Goal: Navigation & Orientation: Find specific page/section

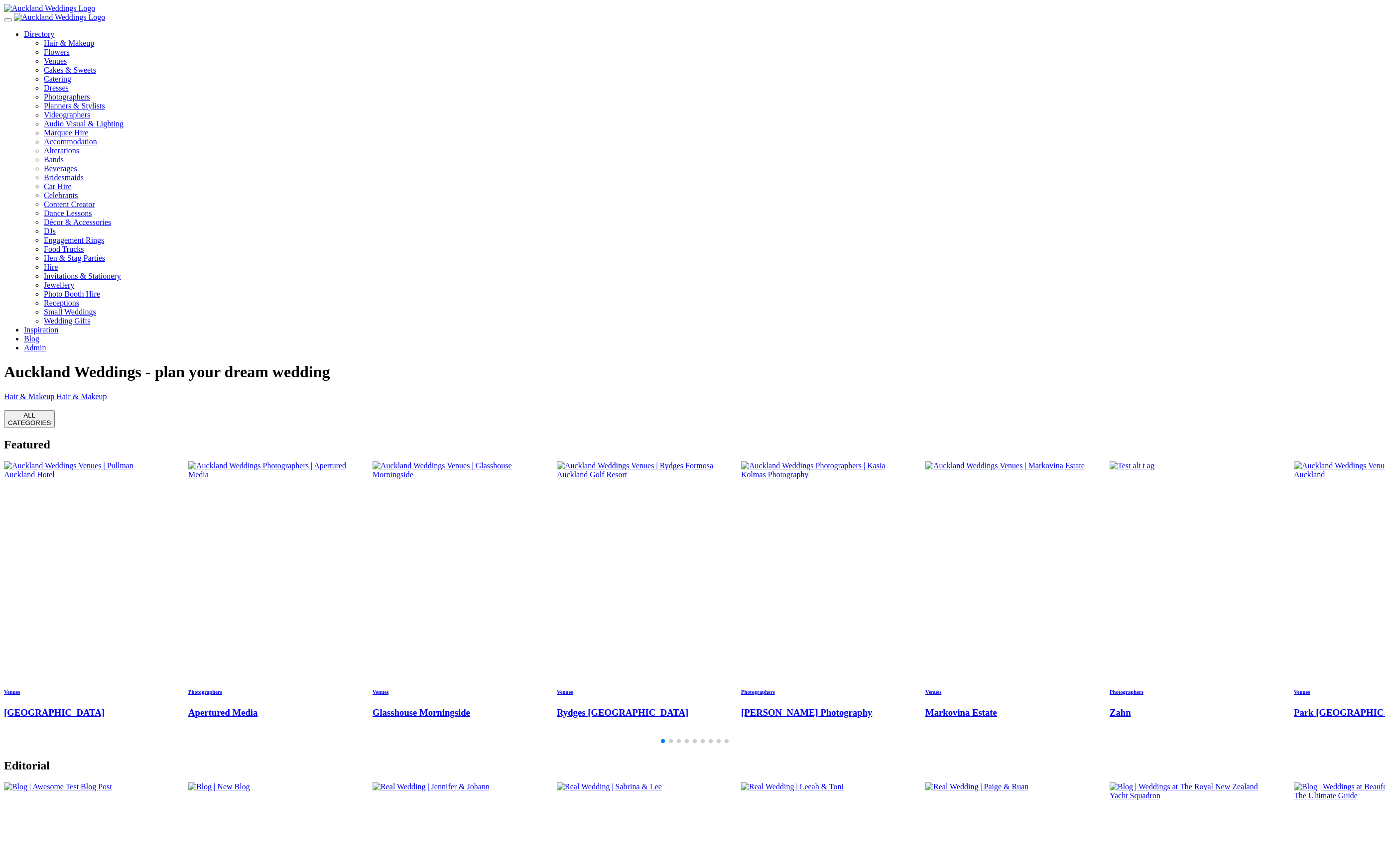
click at [55, 38] on link "Directory" at bounding box center [39, 34] width 30 height 8
drag, startPoint x: 258, startPoint y: 165, endPoint x: 270, endPoint y: 170, distance: 13.0
click at [258, 392] on div "Hair & Makeup Hair & Makeup Flowers Flowers Venues Venues Cakes & Sweets" at bounding box center [694, 410] width 1381 height 36
click at [271, 392] on div "1 / 12" at bounding box center [694, 392] width 1381 height 0
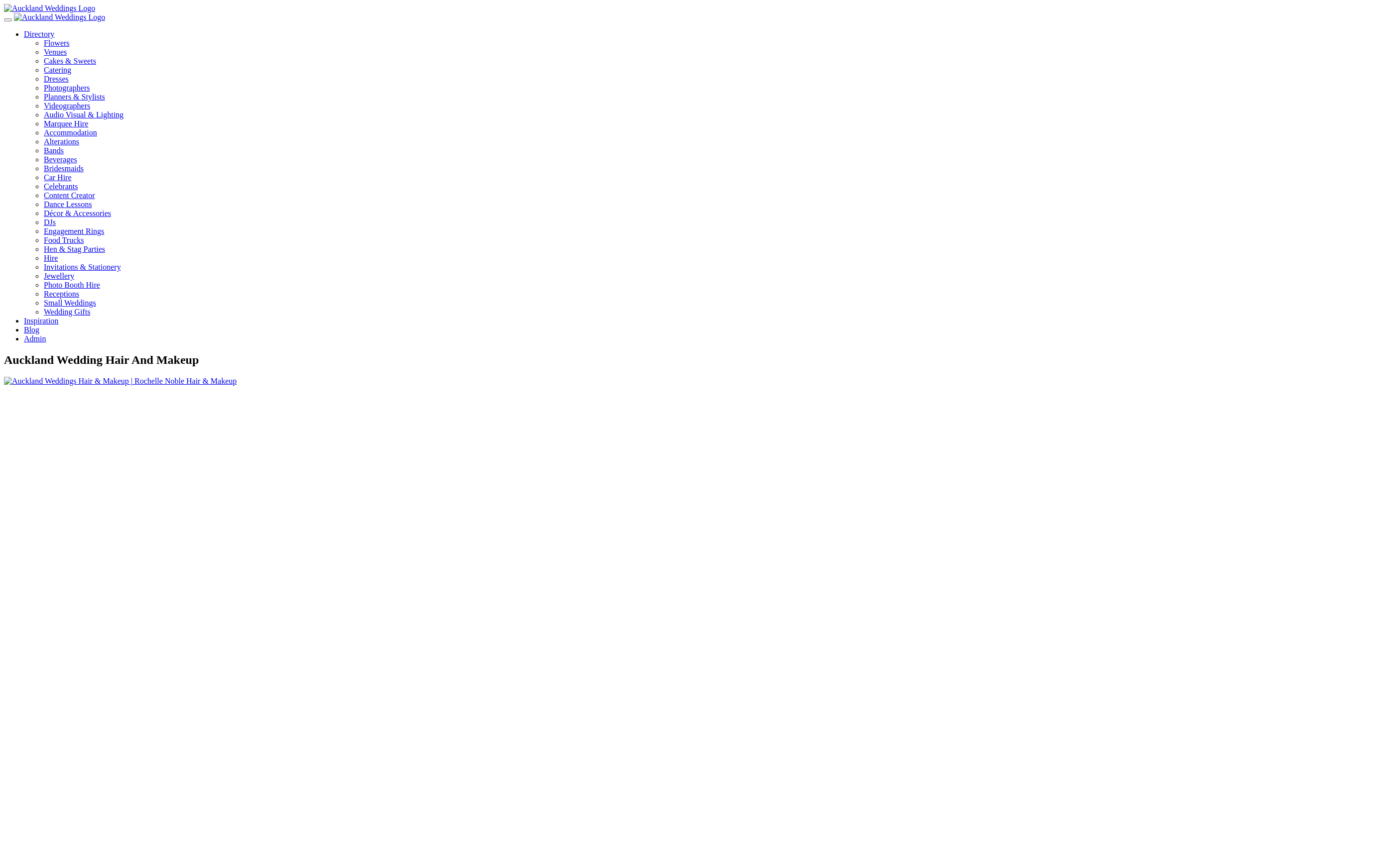
click at [36, 29] on div "Directory Flowers Venues Cakes & Sweets" at bounding box center [694, 174] width 1381 height 340
click at [58, 22] on img at bounding box center [60, 17] width 91 height 9
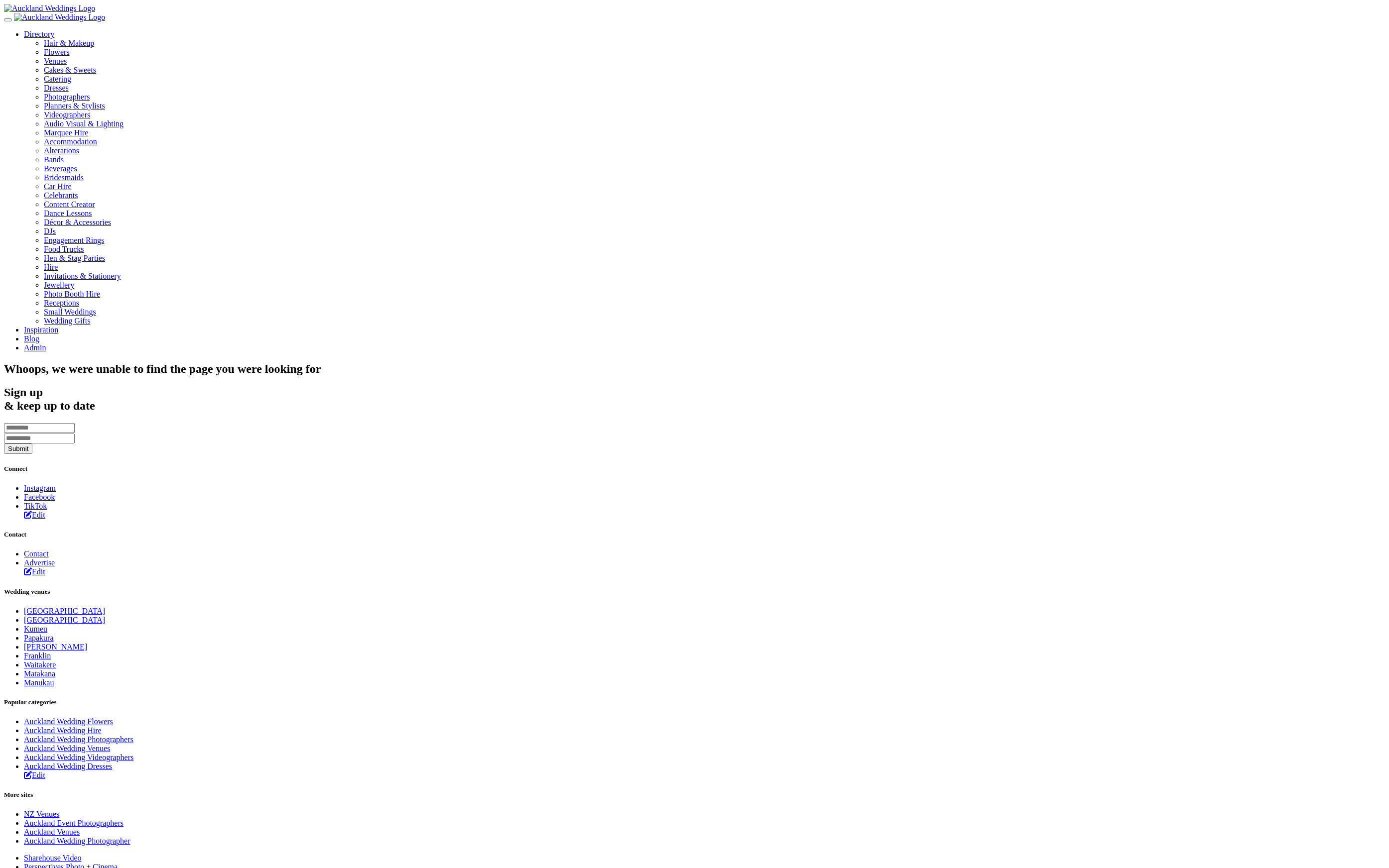
click at [39, 335] on link "Blog" at bounding box center [32, 339] width 15 height 8
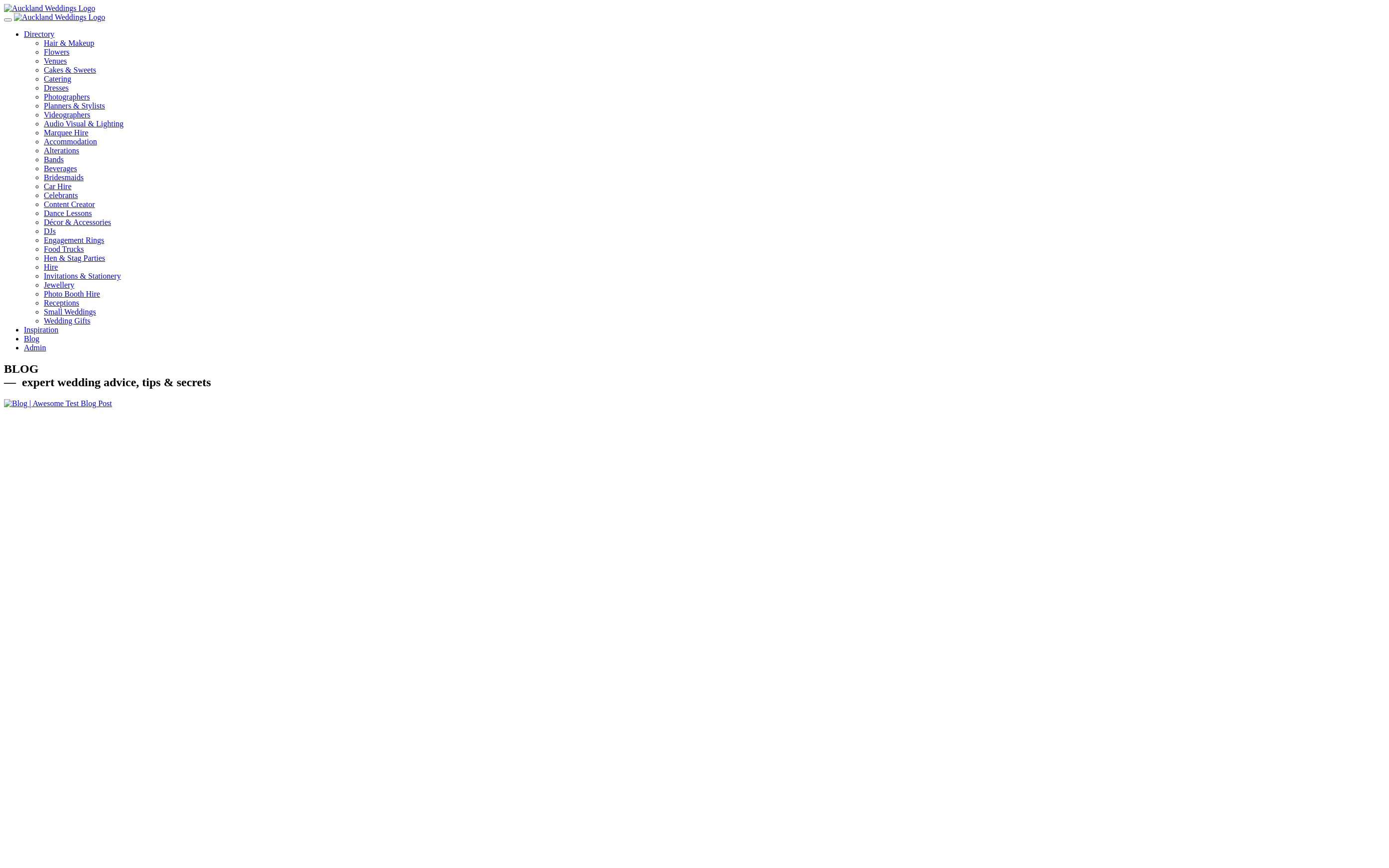
click at [46, 344] on link "Admin" at bounding box center [34, 348] width 22 height 8
